Goal: Transaction & Acquisition: Purchase product/service

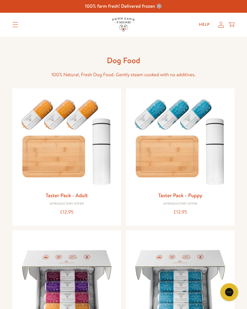
click at [222, 25] on icon at bounding box center [222, 25] width 6 height 6
click at [15, 28] on summary "Translation missing: en.sections.header.menu" at bounding box center [15, 24] width 15 height 15
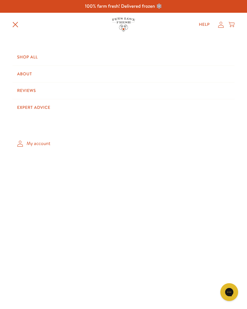
click at [34, 57] on link "Shop All" at bounding box center [123, 57] width 223 height 17
click at [33, 58] on link "Shop All" at bounding box center [123, 57] width 223 height 17
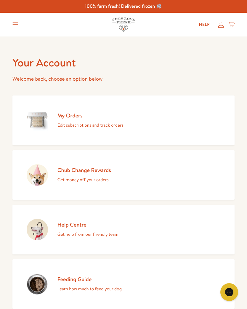
click at [68, 121] on p "Edit subscriptions and track orders" at bounding box center [91, 125] width 66 height 8
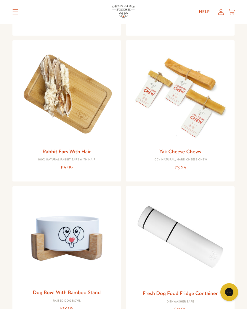
scroll to position [836, 0]
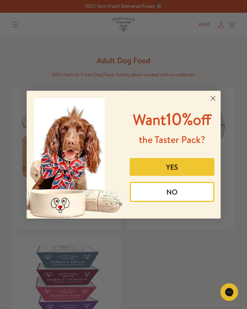
click at [214, 93] on circle "Close dialog" at bounding box center [213, 98] width 10 height 10
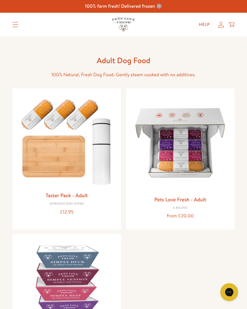
click at [17, 26] on icon "Translation missing: en.sections.header.menu" at bounding box center [15, 24] width 6 height 5
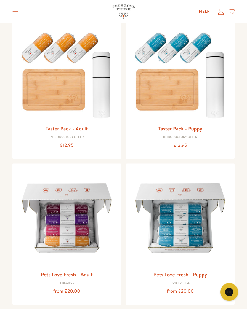
scroll to position [67, 0]
click at [78, 272] on link "Pets Love Fresh - Adult" at bounding box center [67, 274] width 52 height 7
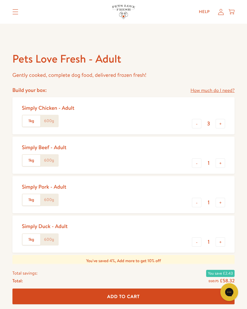
scroll to position [207, 0]
click at [31, 121] on label "1kg" at bounding box center [32, 121] width 18 height 11
click at [0, 0] on input "1kg" at bounding box center [0, 0] width 0 height 0
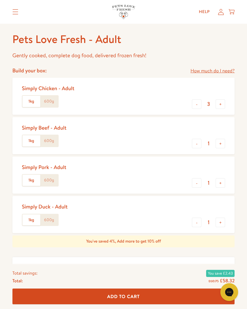
scroll to position [226, 0]
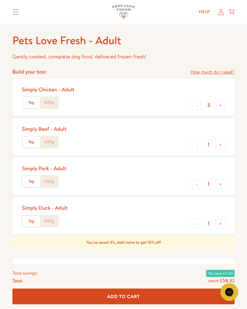
click at [222, 105] on button "+" at bounding box center [220, 105] width 9 height 9
type input "4"
click at [221, 143] on button "+" at bounding box center [220, 144] width 9 height 9
type input "2"
click at [225, 186] on button "+" at bounding box center [220, 183] width 9 height 9
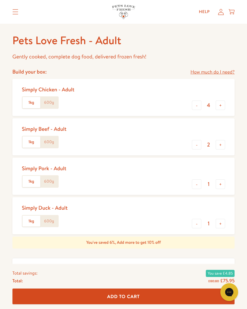
type input "2"
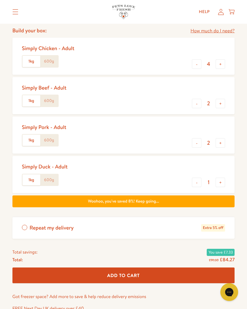
scroll to position [267, 0]
click at [223, 65] on button "+" at bounding box center [220, 64] width 9 height 9
click at [223, 62] on button "+" at bounding box center [220, 63] width 9 height 9
type input "6"
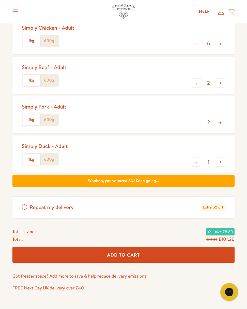
scroll to position [287, 0]
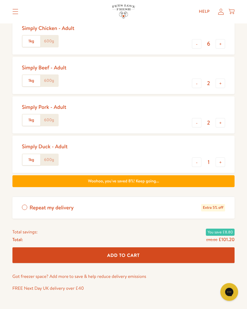
click at [132, 252] on span "Add To Cart" at bounding box center [123, 255] width 33 height 6
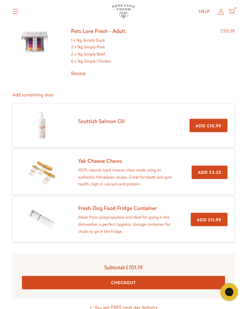
scroll to position [52, 0]
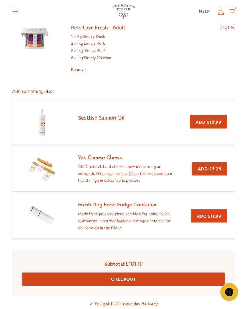
click at [183, 275] on button "Checkout" at bounding box center [124, 279] width 204 height 13
